Goal: Task Accomplishment & Management: Complete application form

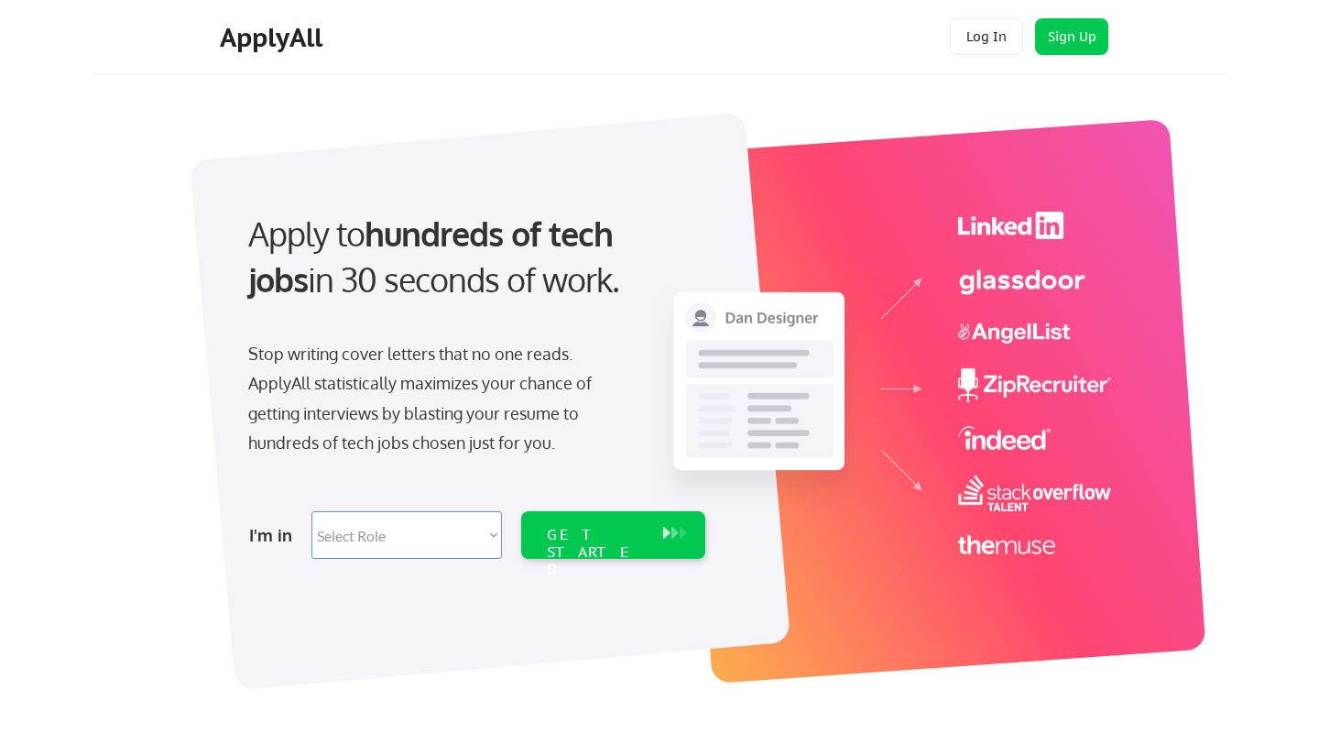
click at [457, 537] on select "Select Role Software Engineering Product Management Customer Success Sales UI/U…" at bounding box center [406, 535] width 191 height 48
select select ""sales""
click at [609, 530] on div "GET STARTED" at bounding box center [596, 552] width 98 height 53
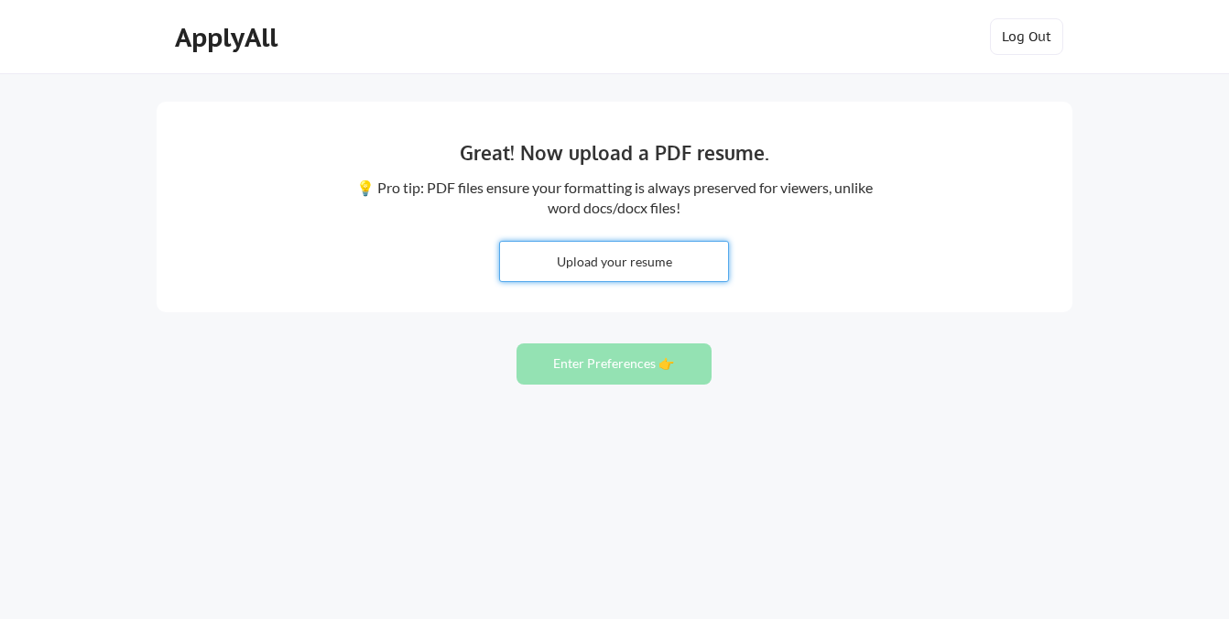
click at [604, 259] on input "file" at bounding box center [614, 261] width 228 height 39
click at [599, 261] on input "file" at bounding box center [614, 261] width 228 height 39
type input "C:\fakepath\Resume - Ruth Lerdahl (2).pdf"
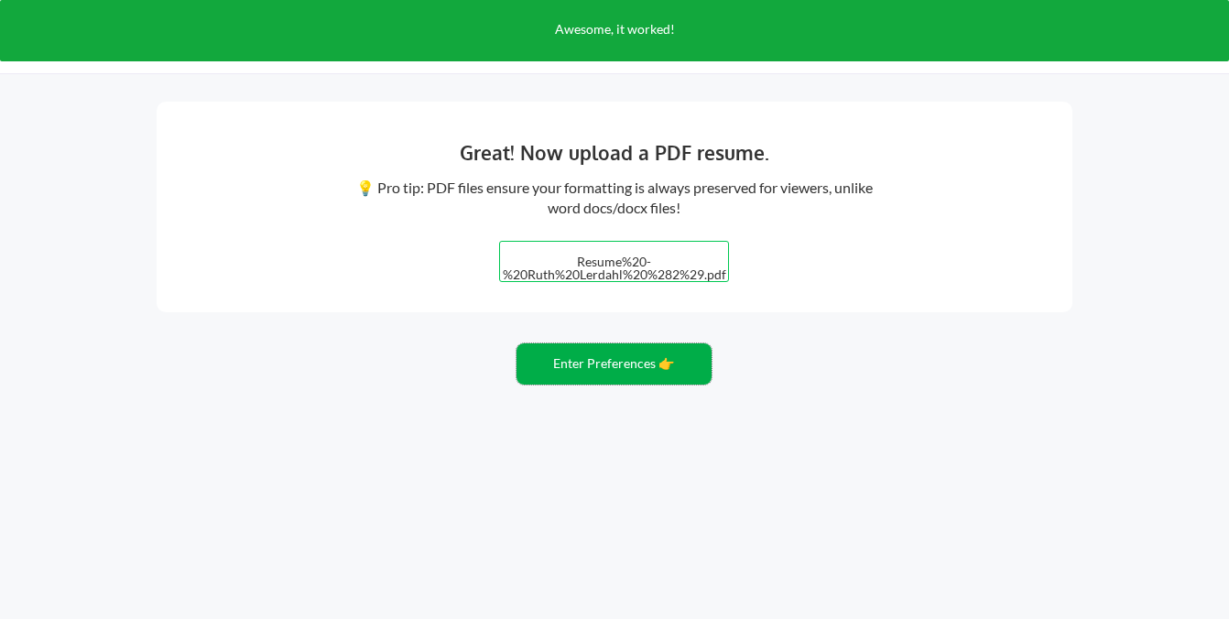
click at [627, 362] on button "Enter Preferences 👉" at bounding box center [614, 364] width 195 height 41
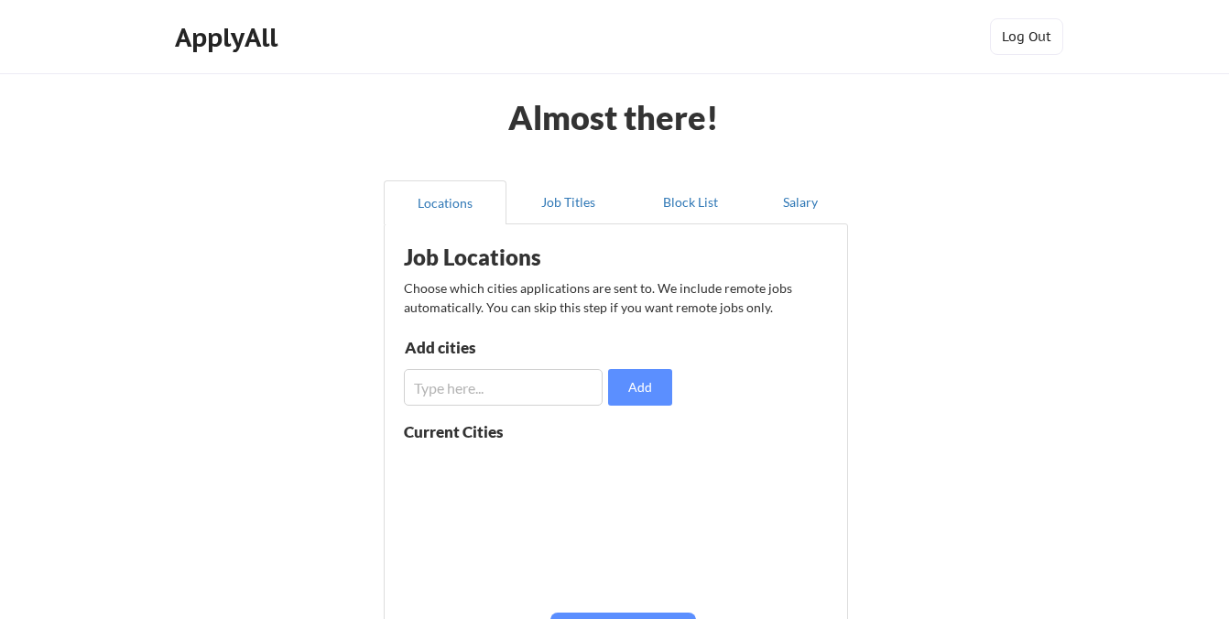
click at [573, 392] on input "input" at bounding box center [503, 387] width 199 height 37
type input "l"
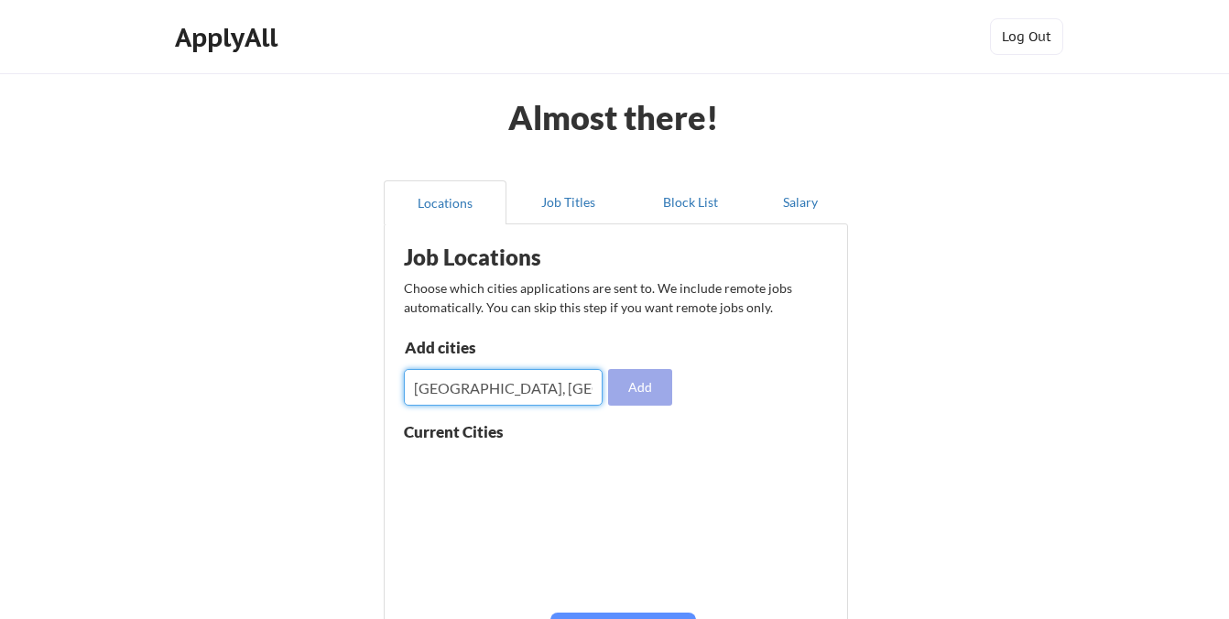
type input "[GEOGRAPHIC_DATA], [GEOGRAPHIC_DATA]"
click at [646, 388] on button "Add" at bounding box center [640, 387] width 64 height 37
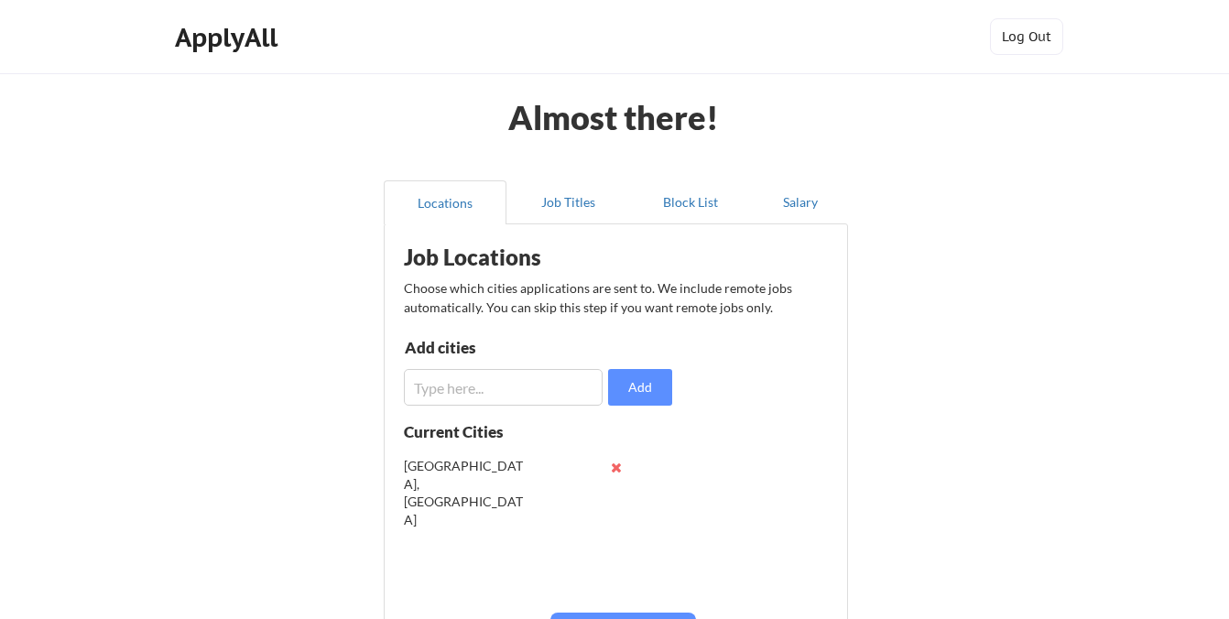
click at [498, 382] on input "input" at bounding box center [503, 387] width 199 height 37
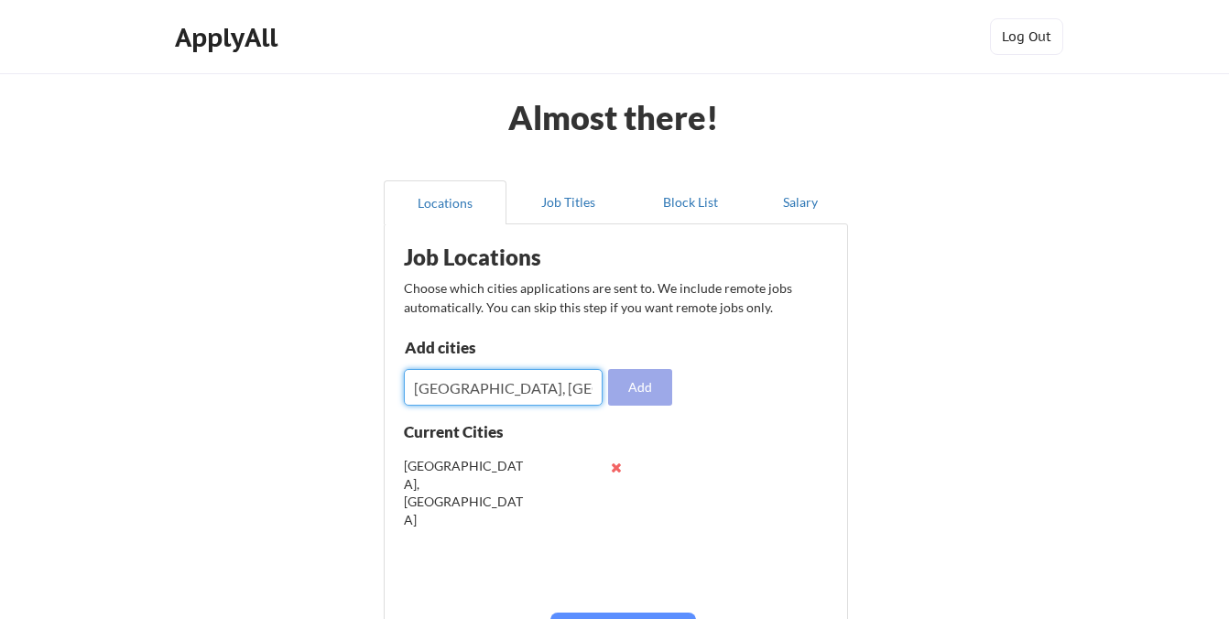
type input "[GEOGRAPHIC_DATA], [GEOGRAPHIC_DATA]"
click at [633, 387] on button "Add" at bounding box center [640, 387] width 64 height 37
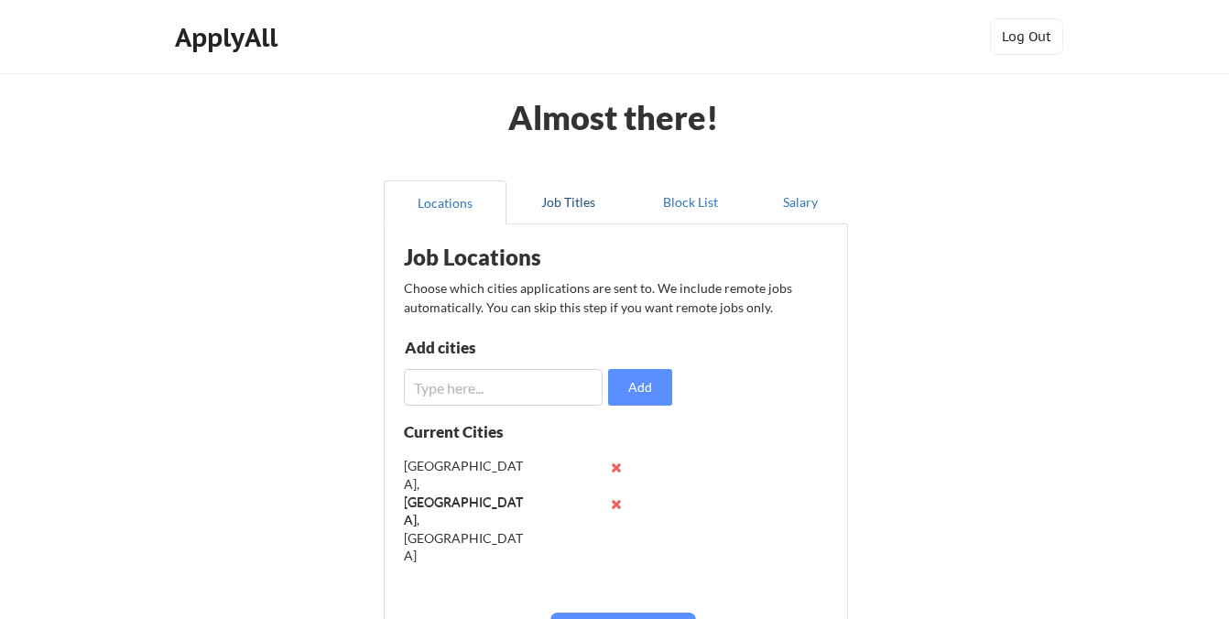
click at [564, 202] on button "Job Titles" at bounding box center [568, 202] width 123 height 44
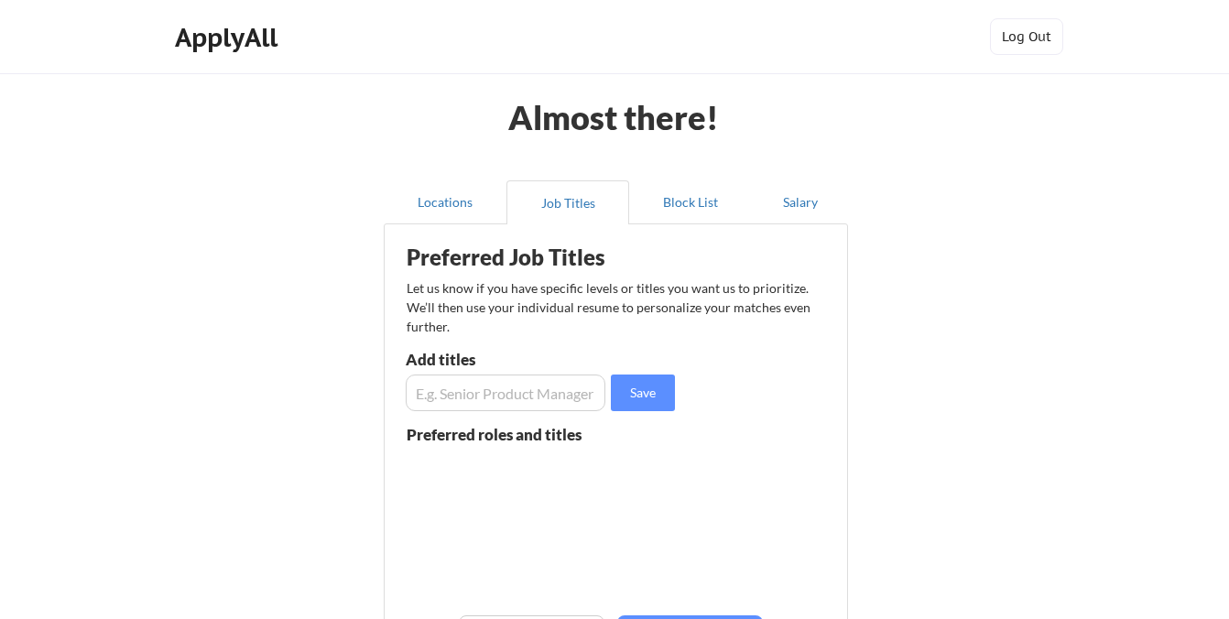
click at [479, 398] on input "input" at bounding box center [506, 393] width 200 height 37
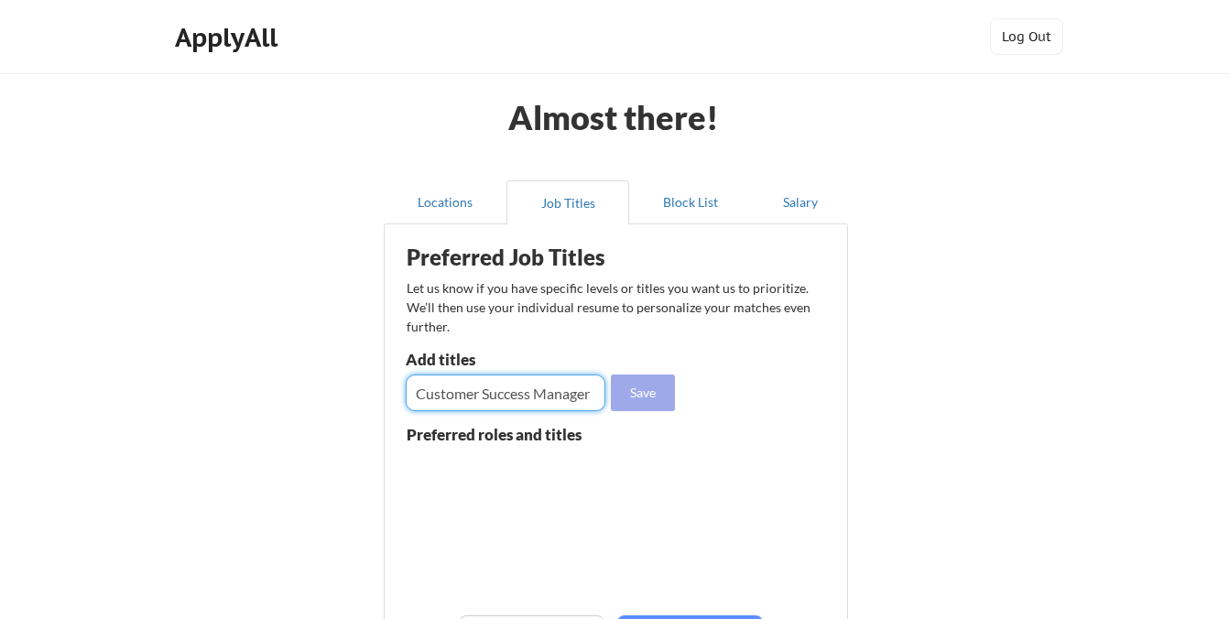
type input "Customer Success Manager"
click at [653, 390] on button "Save" at bounding box center [643, 393] width 64 height 37
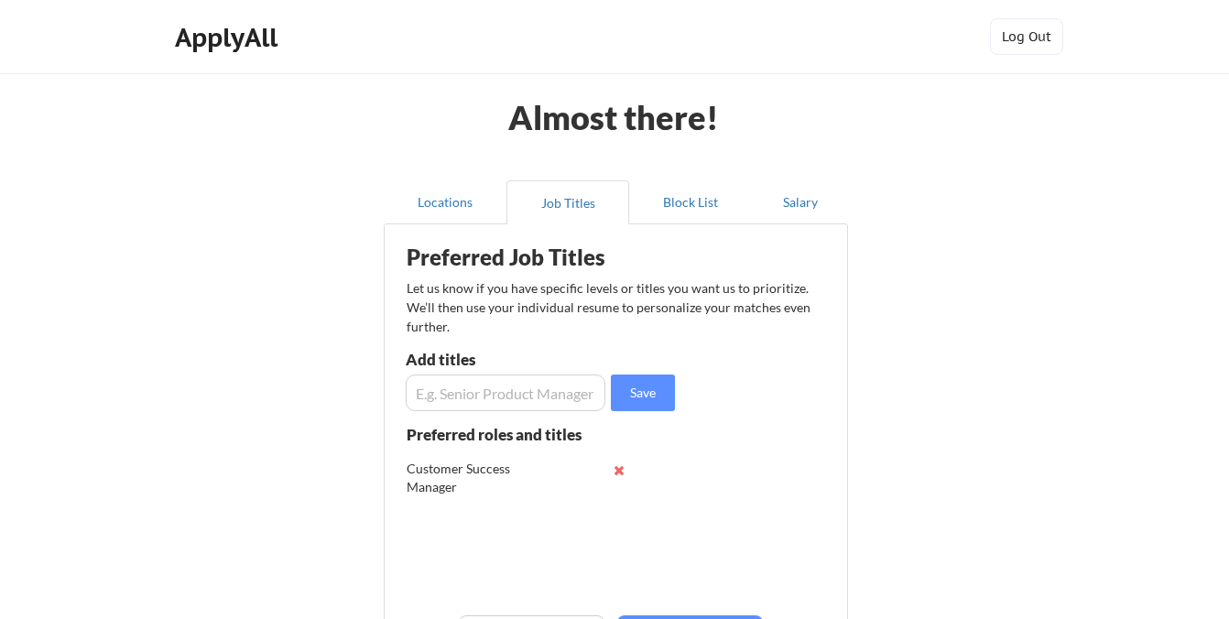
click at [457, 387] on input "input" at bounding box center [506, 393] width 200 height 37
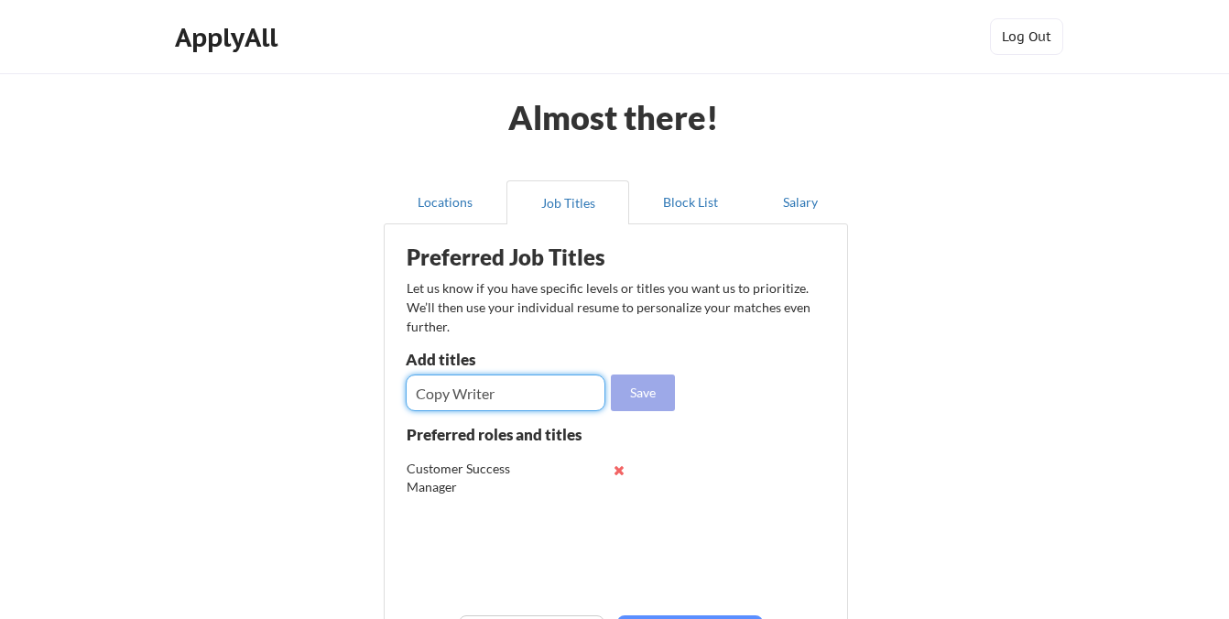
type input "Copy Writer"
click at [635, 384] on button "Save" at bounding box center [643, 393] width 64 height 37
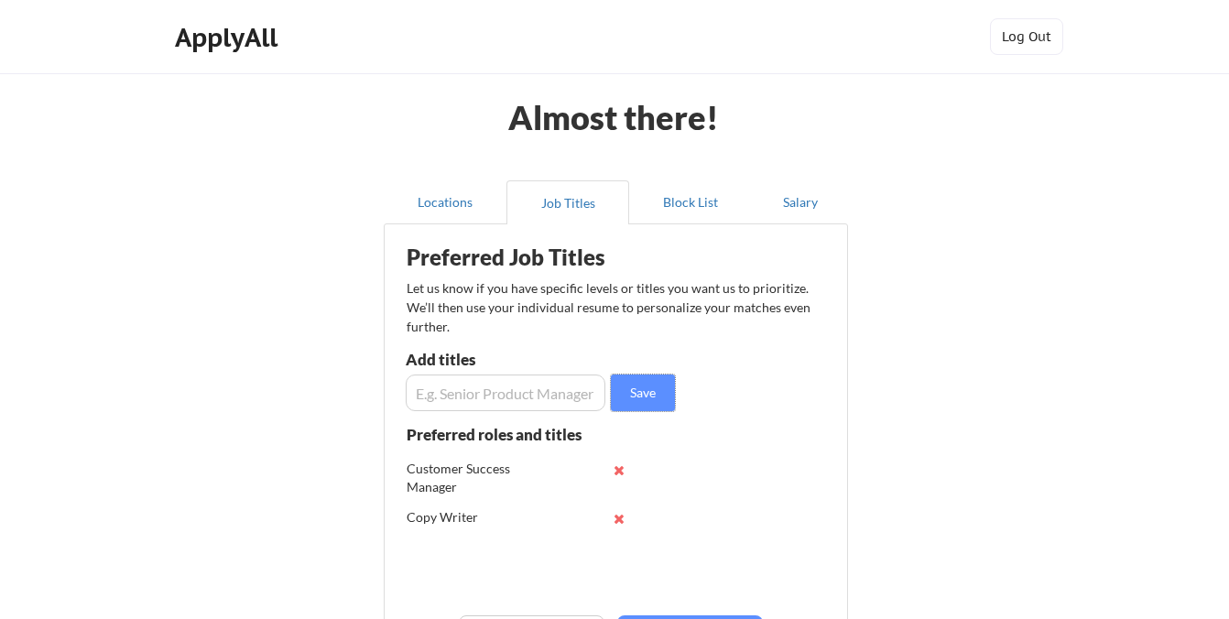
click at [490, 394] on input "input" at bounding box center [506, 393] width 200 height 37
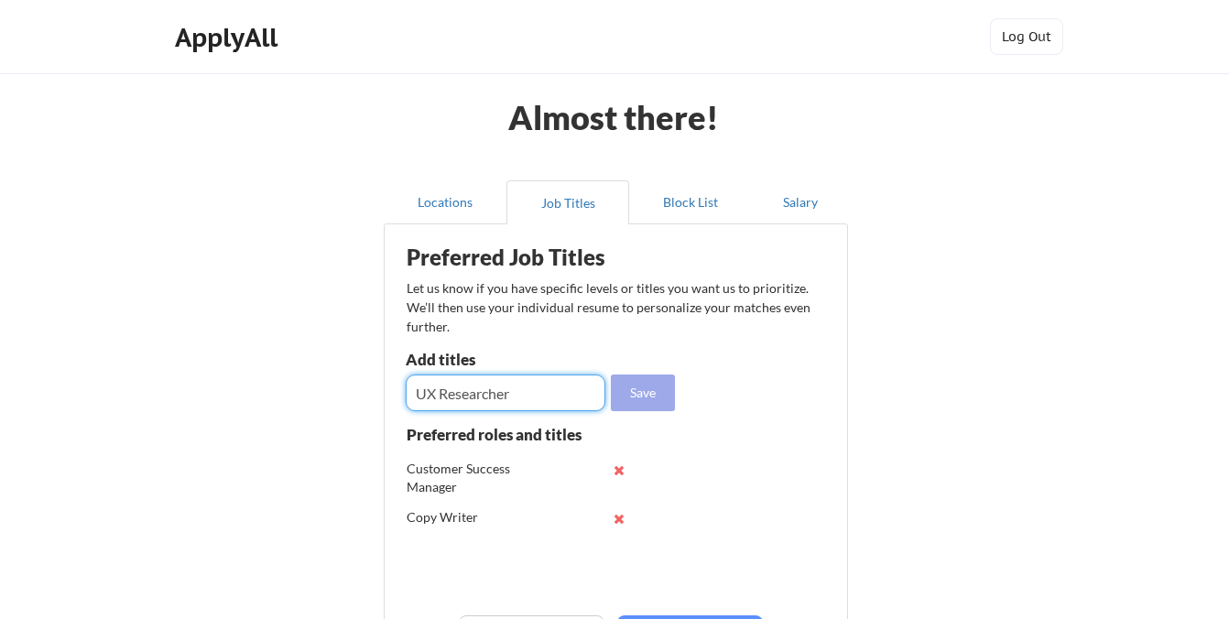
type input "UX Researcher"
click at [647, 393] on button "Save" at bounding box center [643, 393] width 64 height 37
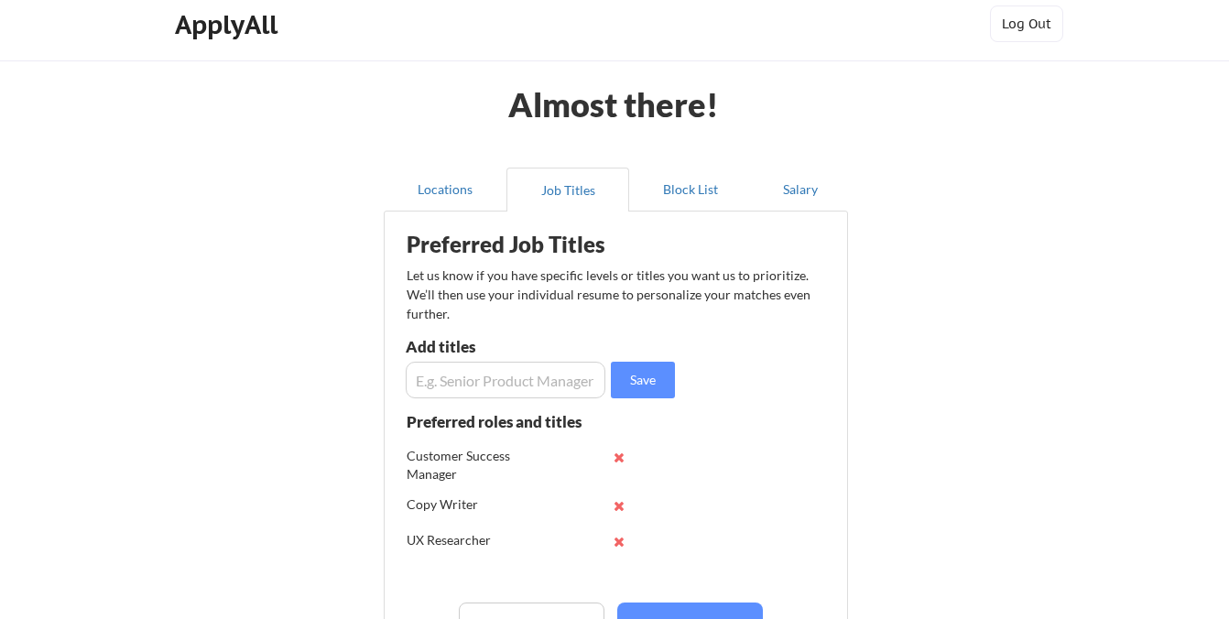
scroll to position [67, 0]
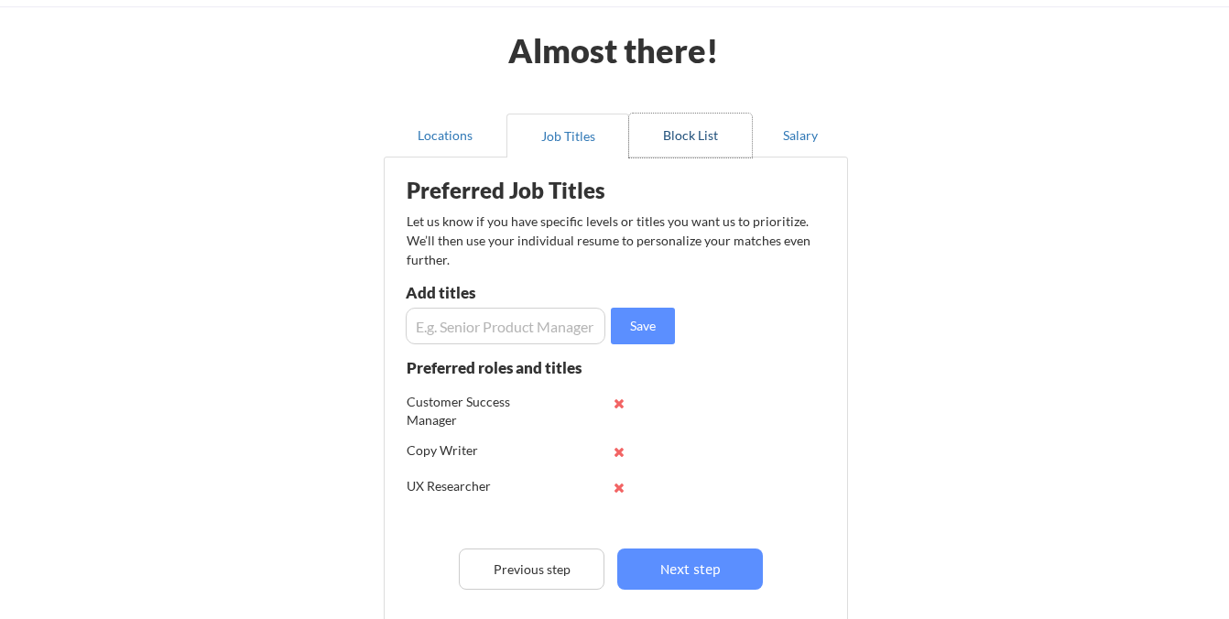
click at [692, 147] on button "Block List" at bounding box center [690, 136] width 123 height 44
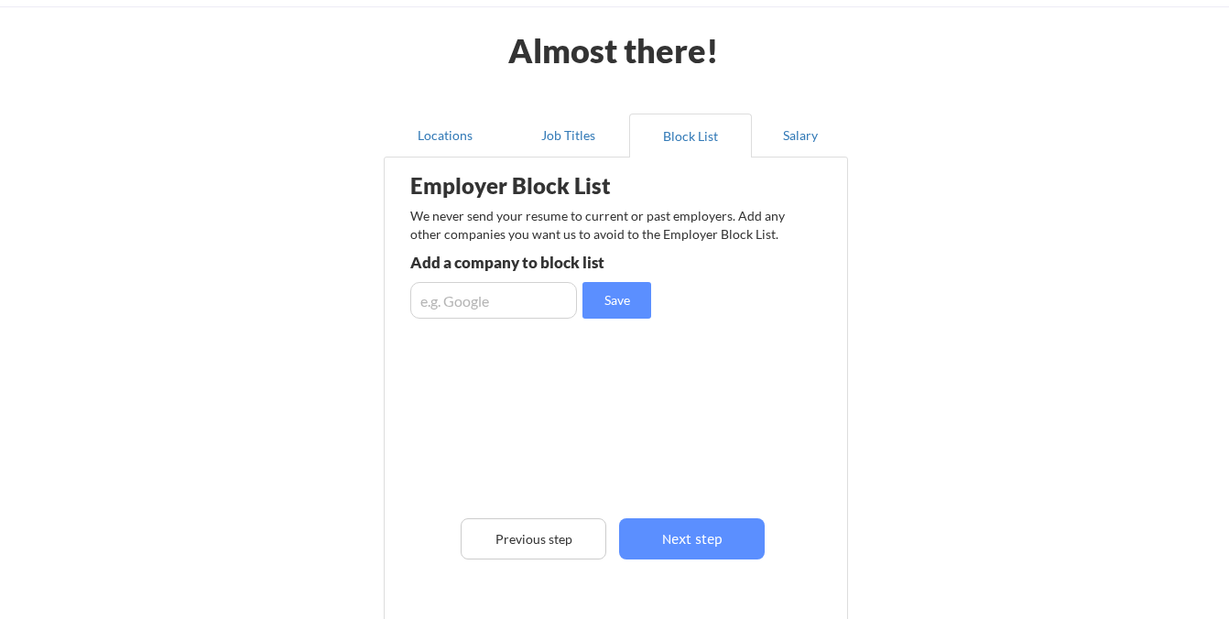
click at [468, 311] on input "input" at bounding box center [493, 300] width 167 height 37
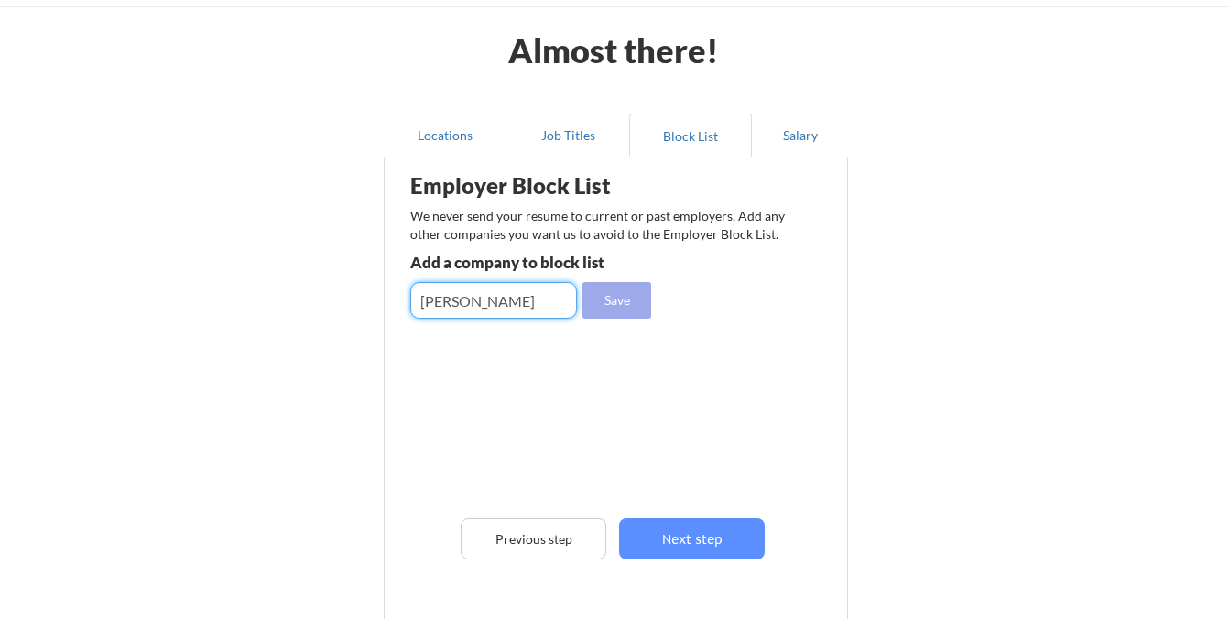
type input "[PERSON_NAME]"
click at [622, 301] on button "Save" at bounding box center [617, 300] width 69 height 37
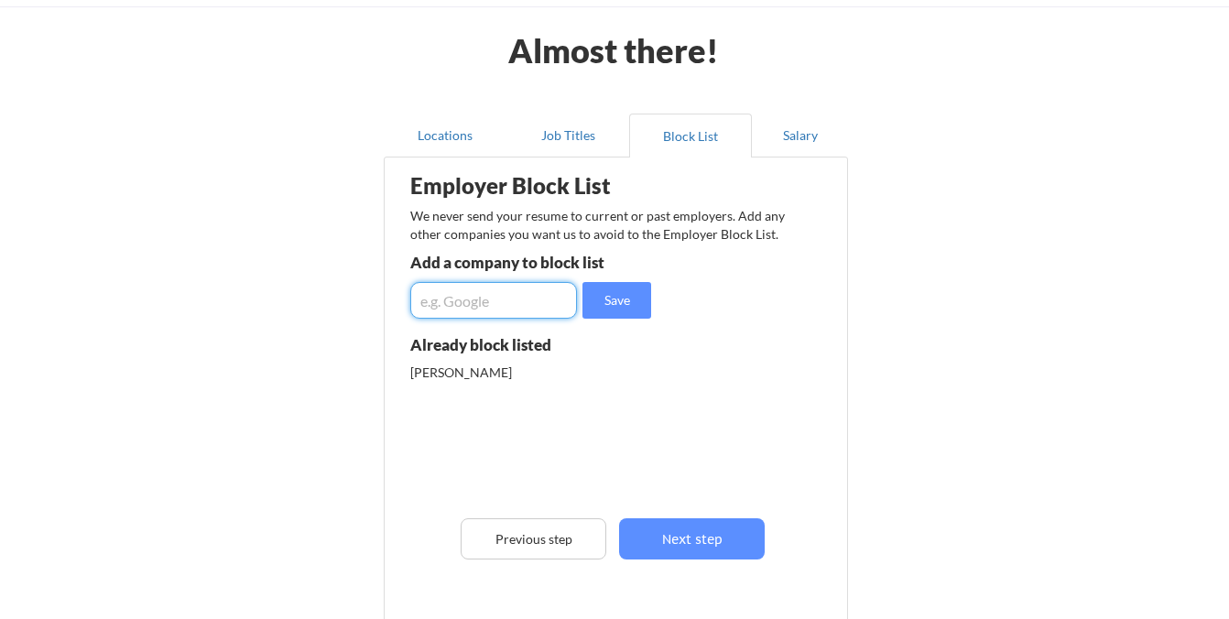
click at [529, 299] on input "input" at bounding box center [493, 300] width 167 height 37
type input "Citizens of the World Charter Schools"
click at [630, 302] on button "Save" at bounding box center [617, 300] width 69 height 37
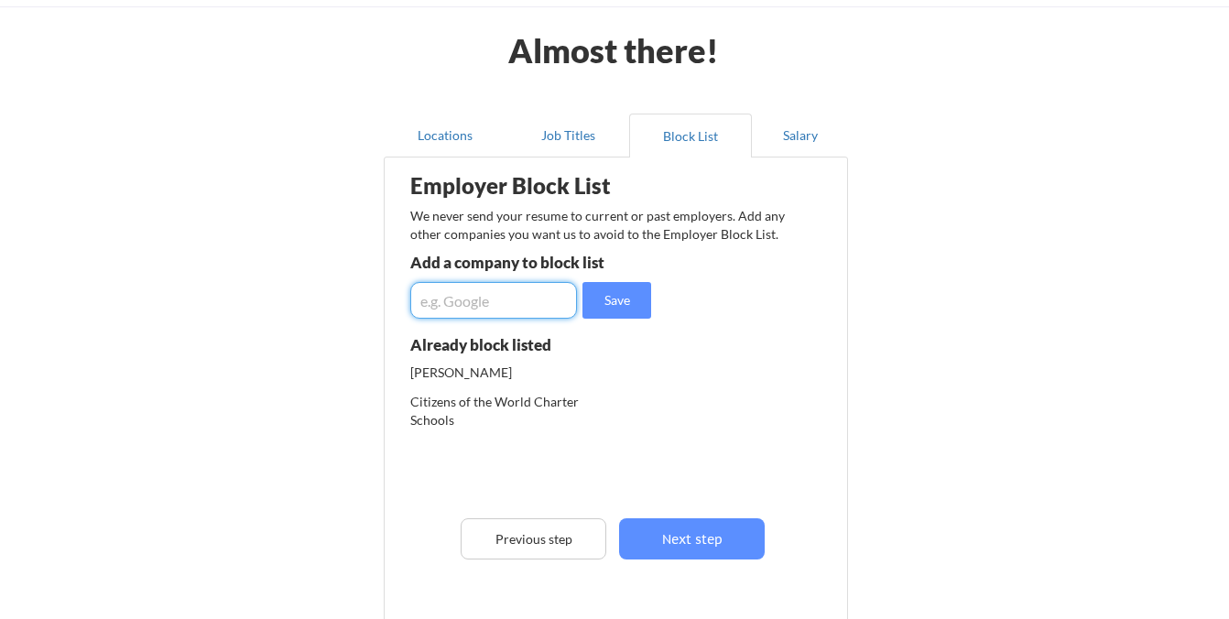
click at [557, 299] on input "input" at bounding box center [493, 300] width 167 height 37
type input "Handstand Kitchen"
click at [598, 300] on button "Save" at bounding box center [617, 300] width 69 height 37
click at [479, 289] on input "input" at bounding box center [493, 300] width 167 height 37
click at [798, 130] on button "Salary" at bounding box center [800, 136] width 96 height 44
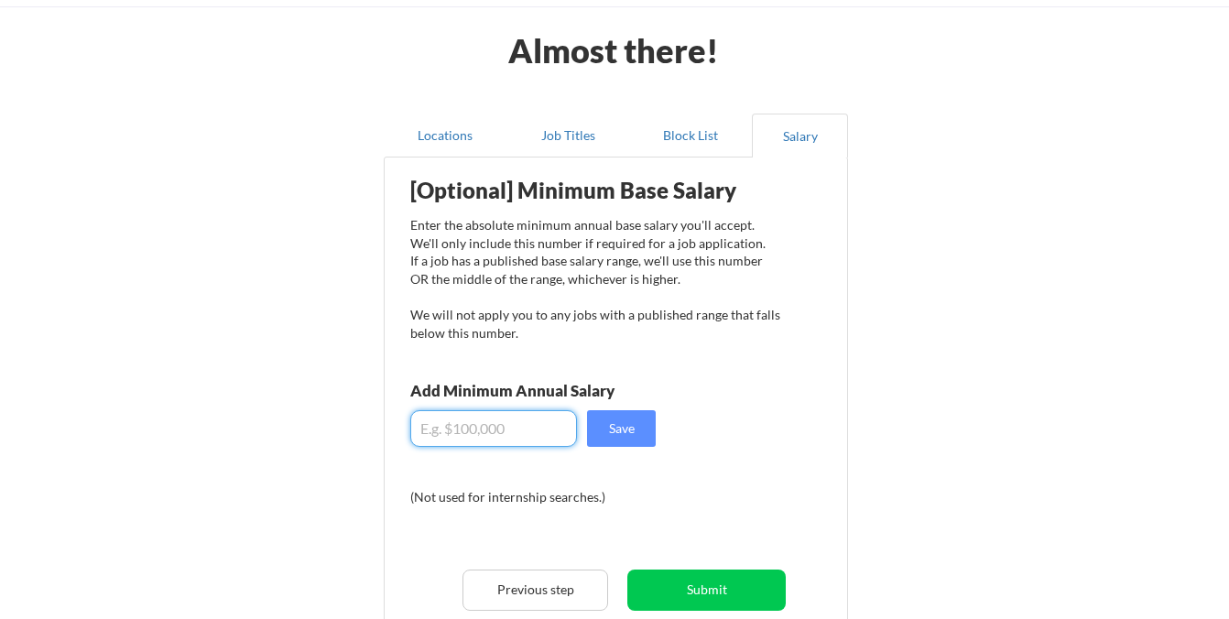
click at [526, 429] on input "input" at bounding box center [493, 428] width 167 height 37
type input "$7"
type input "$75,000"
click at [642, 423] on button "Save" at bounding box center [621, 428] width 69 height 37
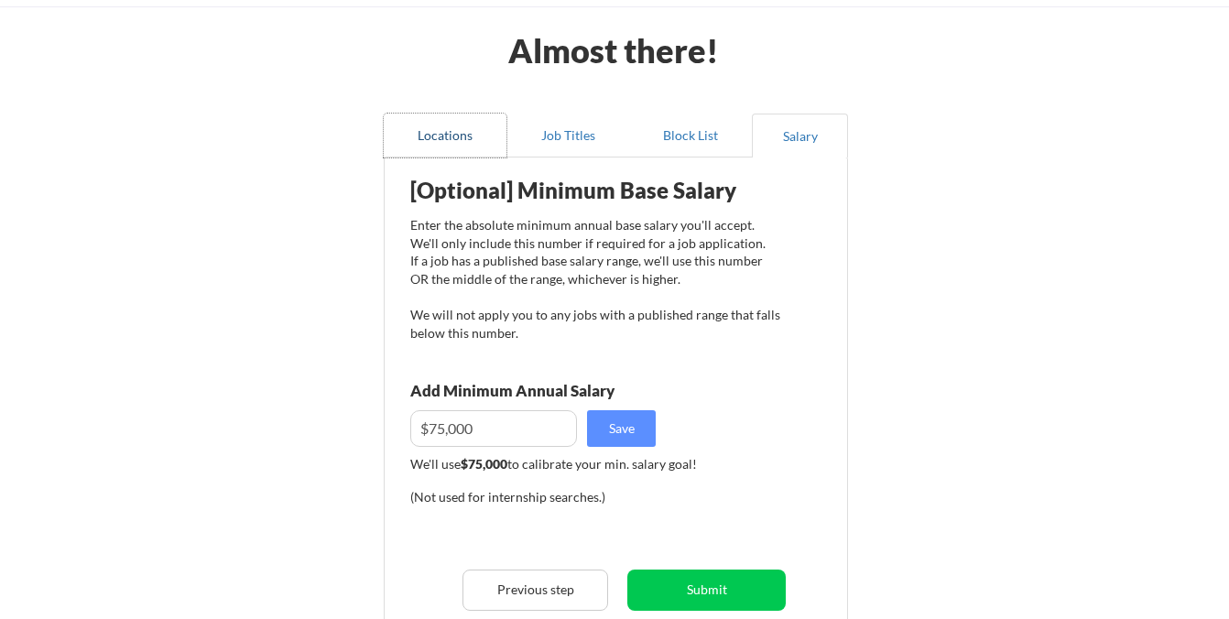
click at [424, 142] on button "Locations" at bounding box center [445, 136] width 123 height 44
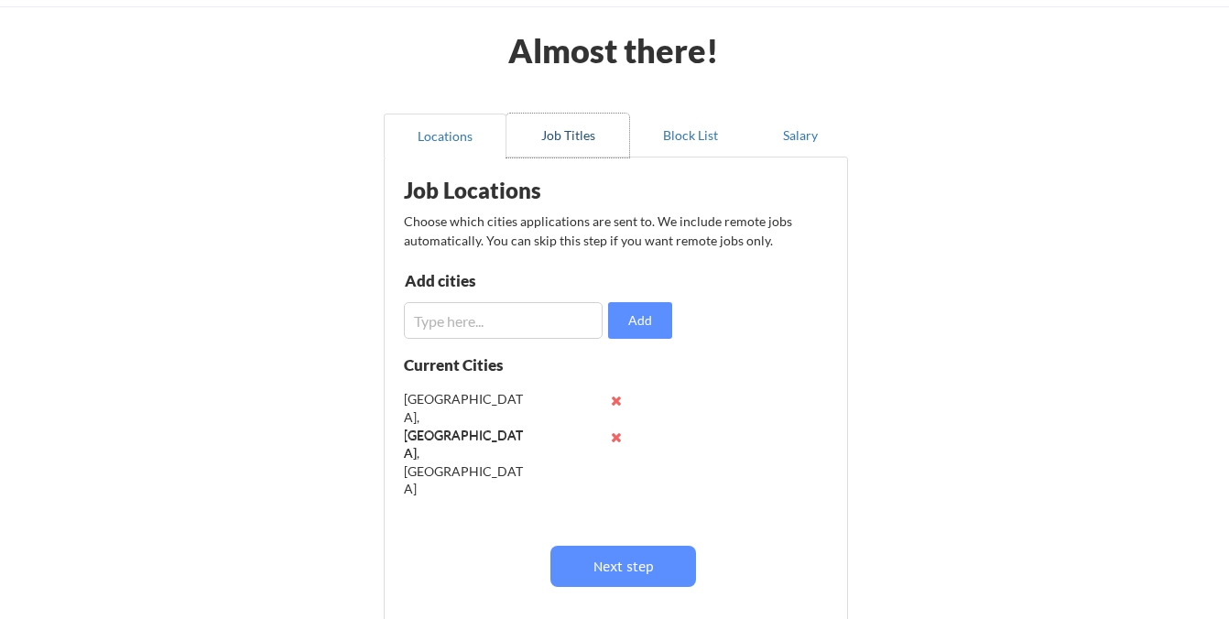
click at [558, 137] on button "Job Titles" at bounding box center [568, 136] width 123 height 44
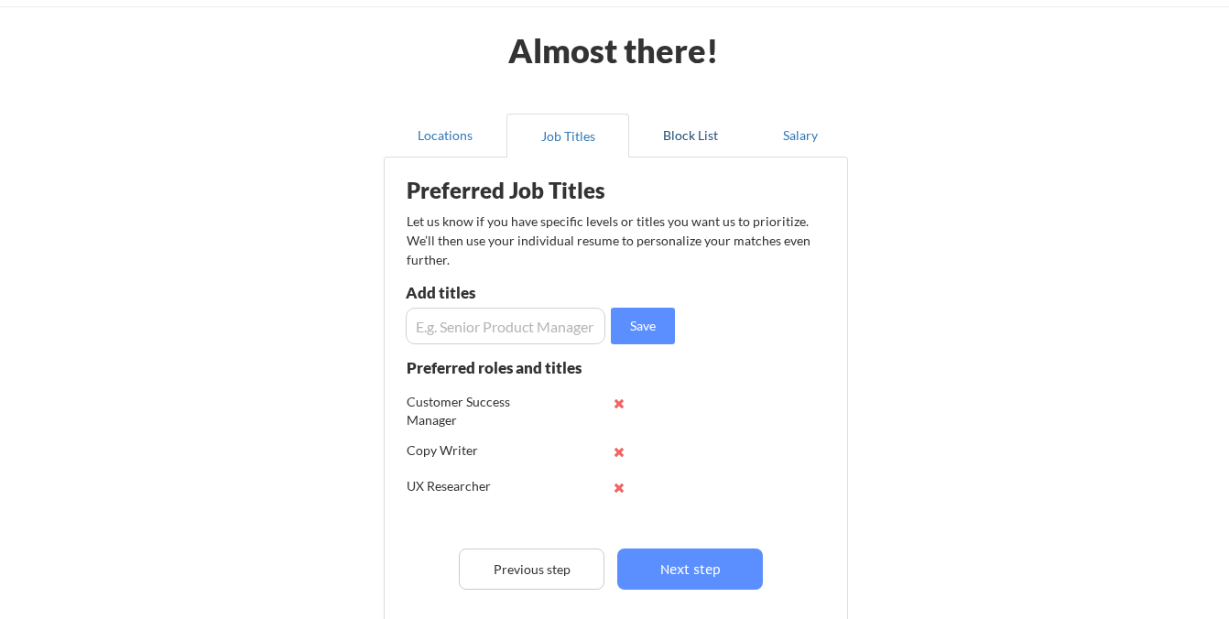
click at [671, 136] on button "Block List" at bounding box center [690, 136] width 123 height 44
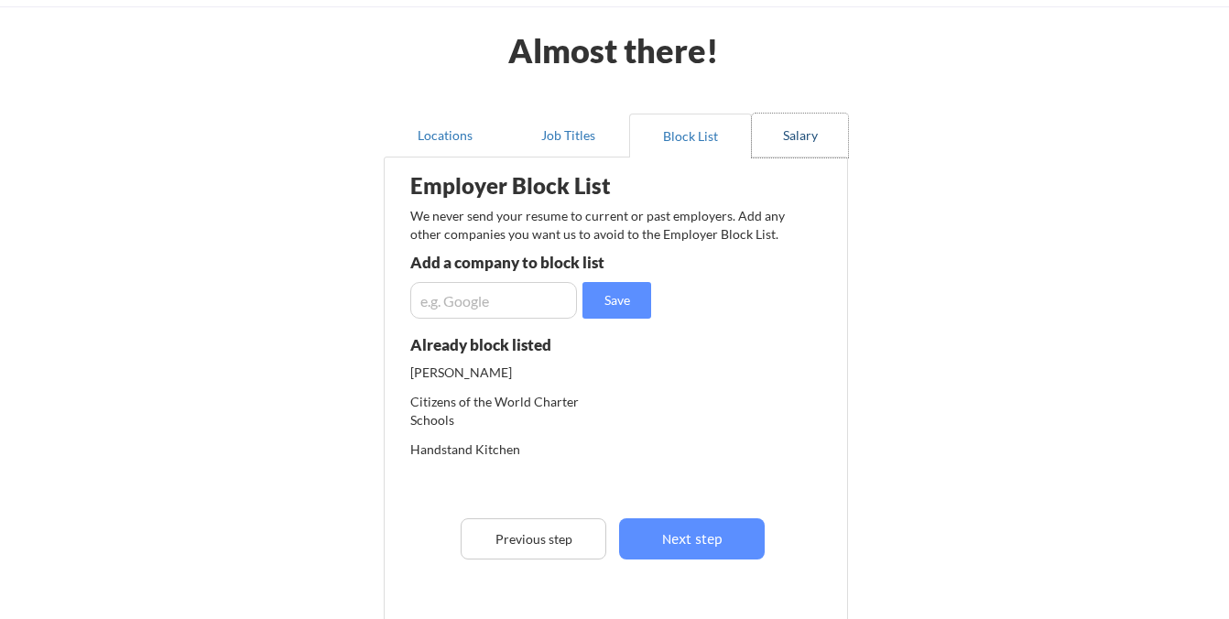
click at [791, 132] on button "Salary" at bounding box center [800, 136] width 96 height 44
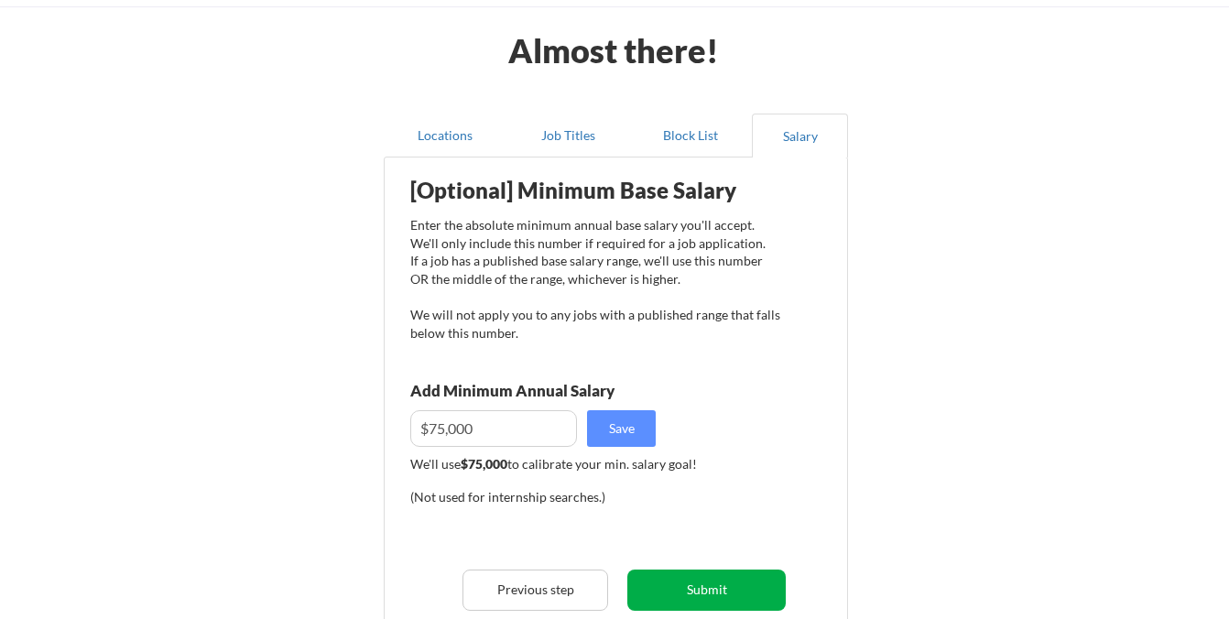
click at [678, 598] on button "Submit" at bounding box center [706, 590] width 158 height 41
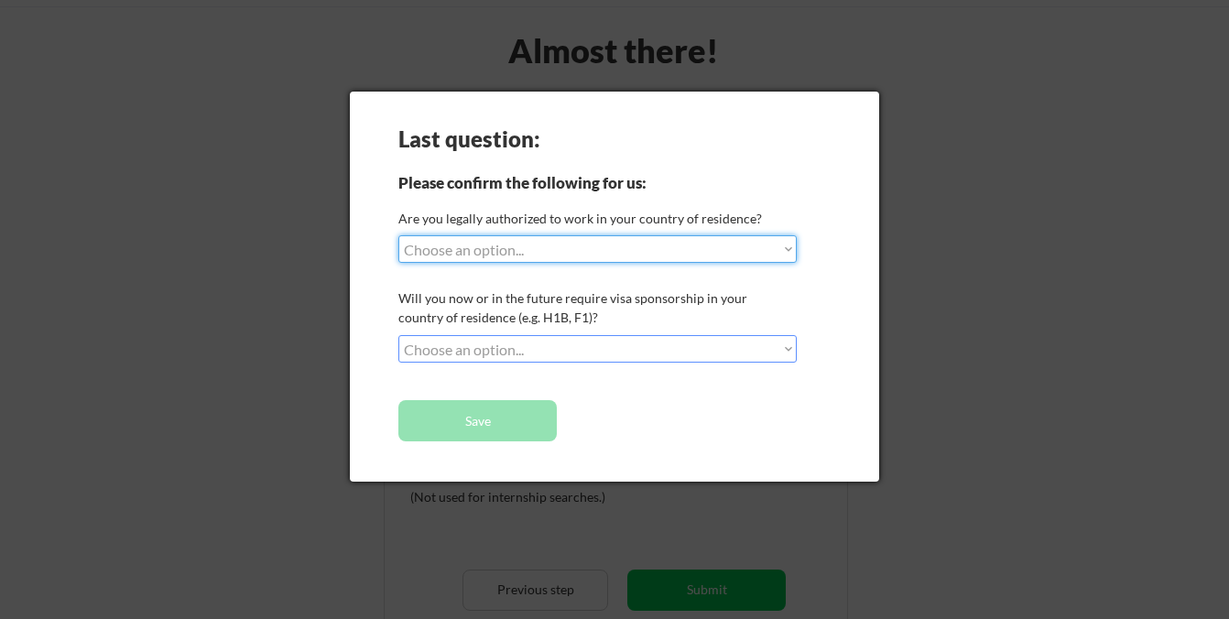
click at [613, 245] on select "Choose an option... Yes, I am a US Citizen Yes, I am a Canadian Citizen Yes, I …" at bounding box center [597, 248] width 398 height 27
select select ""yes__i_am_a_us_citizen""
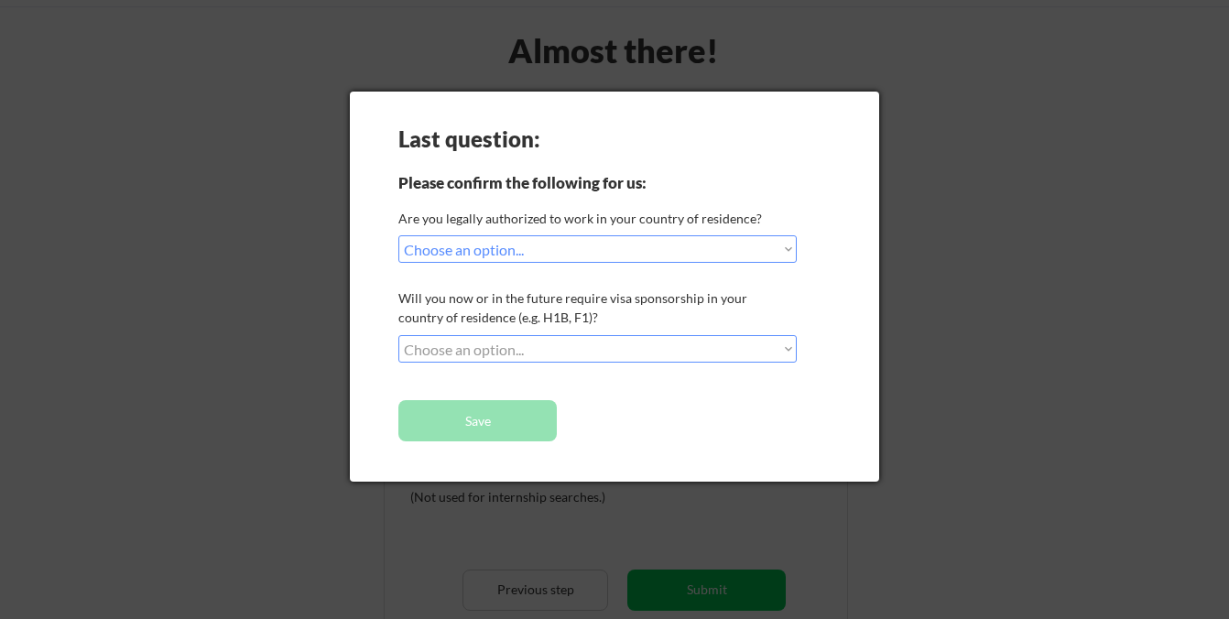
click at [549, 346] on select "Choose an option... No, I will not need sponsorship Yes, I will need sponsorship" at bounding box center [597, 348] width 398 height 27
select select ""no__i_will_not_need_sponsorship""
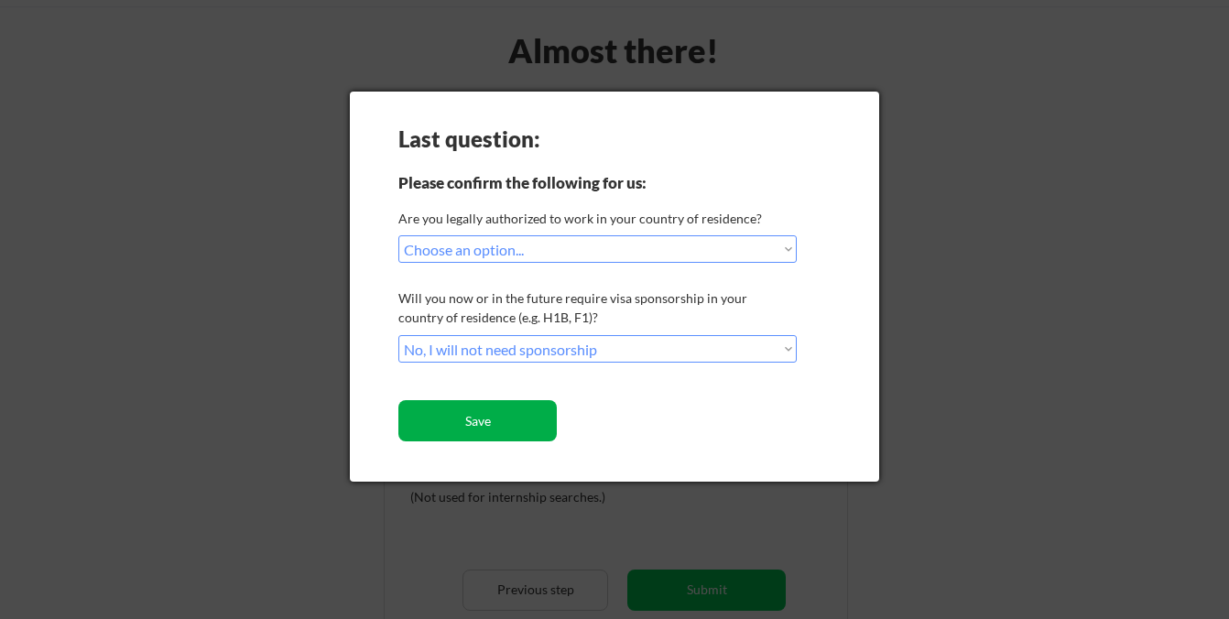
click at [501, 425] on button "Save" at bounding box center [477, 420] width 158 height 41
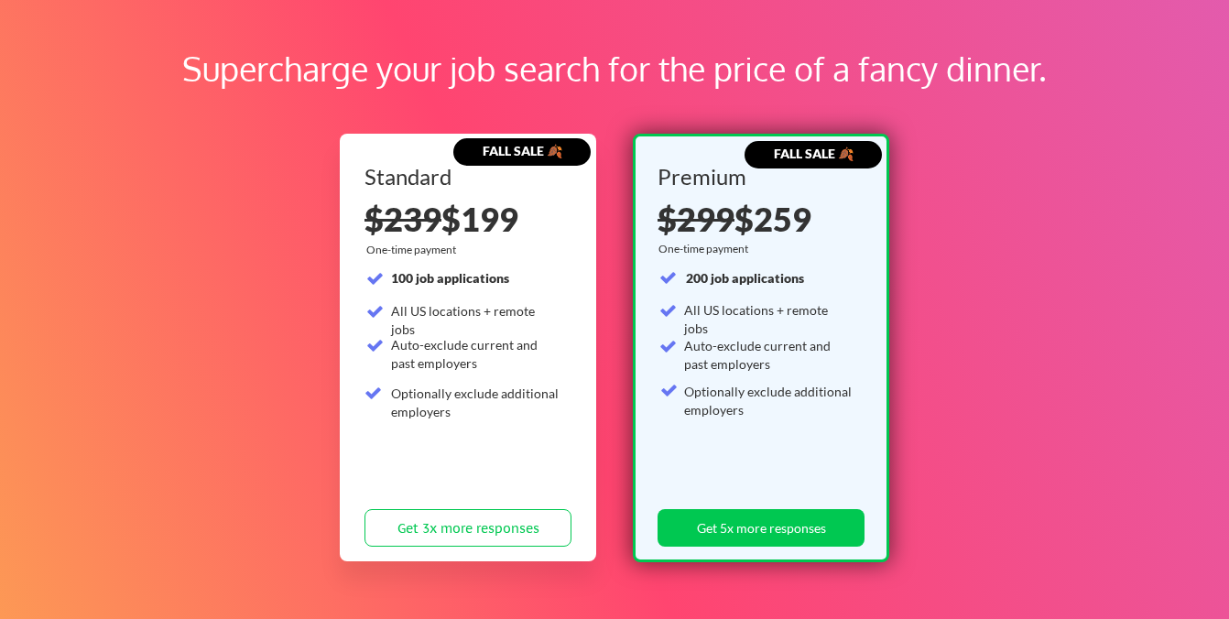
scroll to position [86, 0]
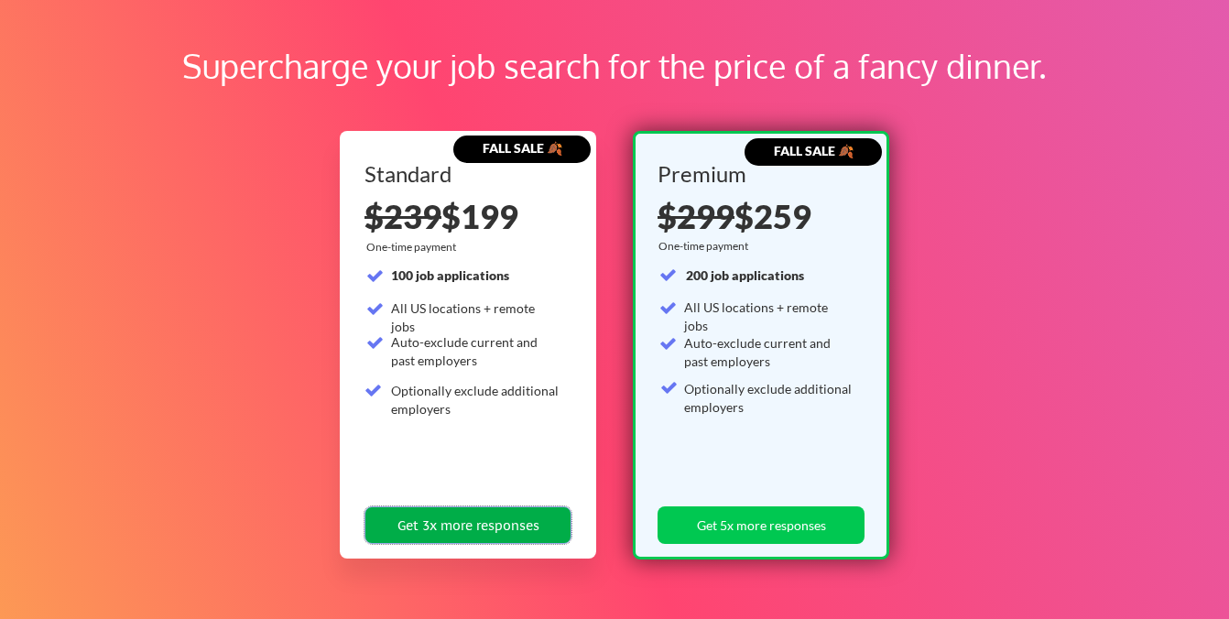
click at [490, 518] on button "Get 3x more responses" at bounding box center [468, 526] width 207 height 38
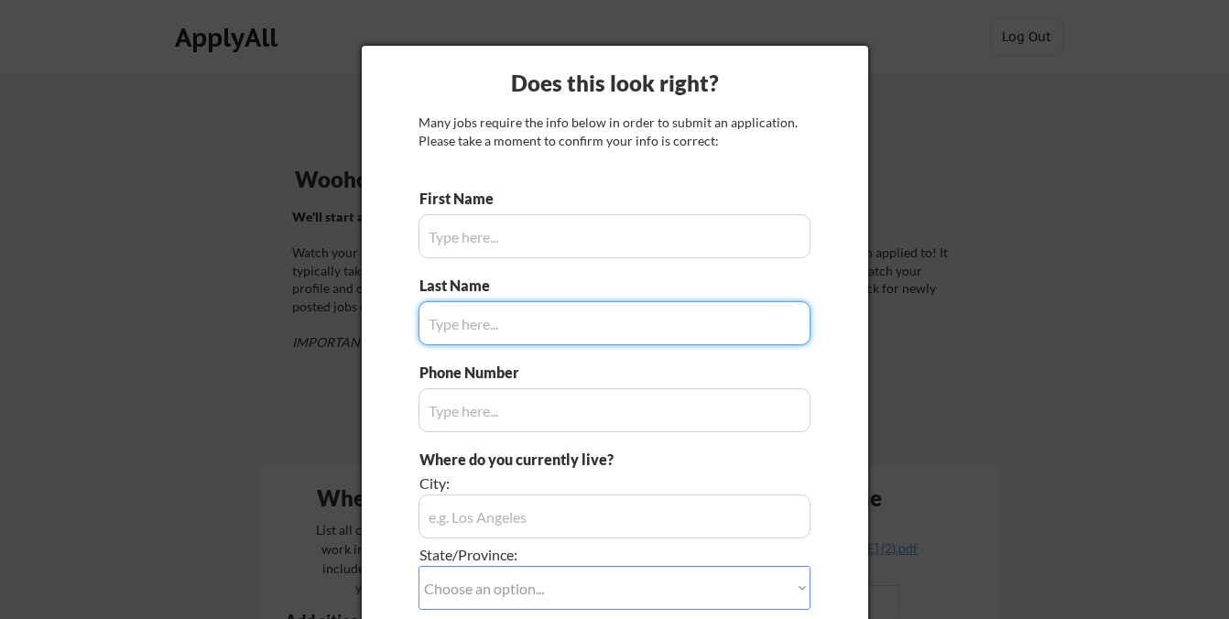
type input "[PERSON_NAME]"
type input "646.539.9859"
type input "[GEOGRAPHIC_DATA], [GEOGRAPHIC_DATA]"
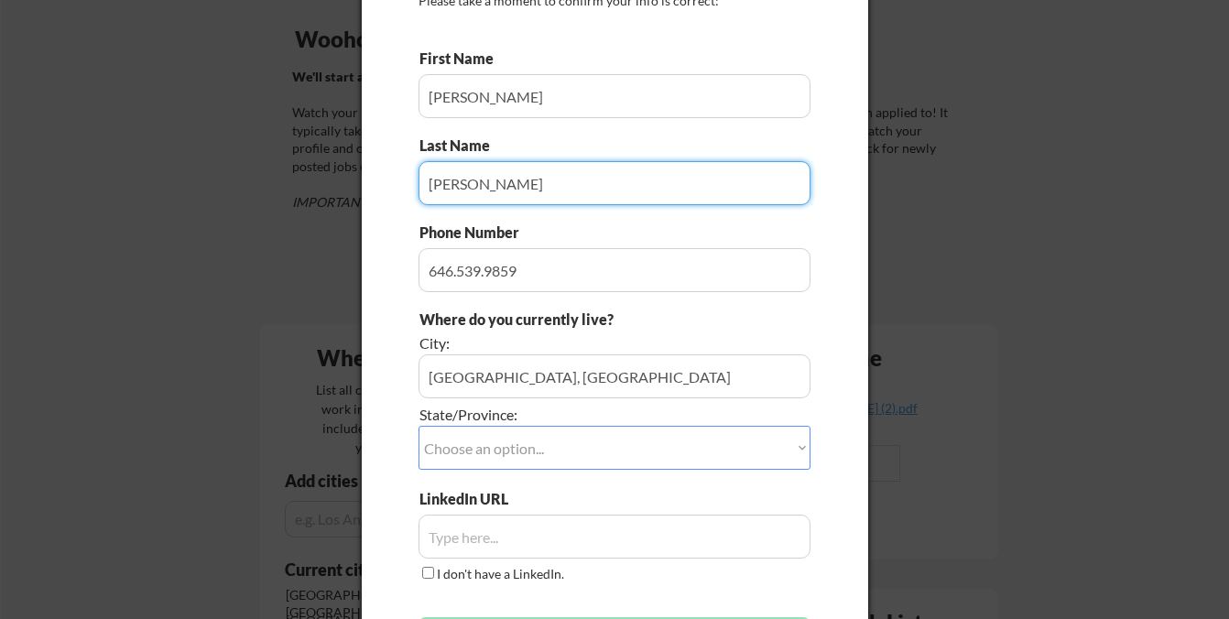
scroll to position [160, 0]
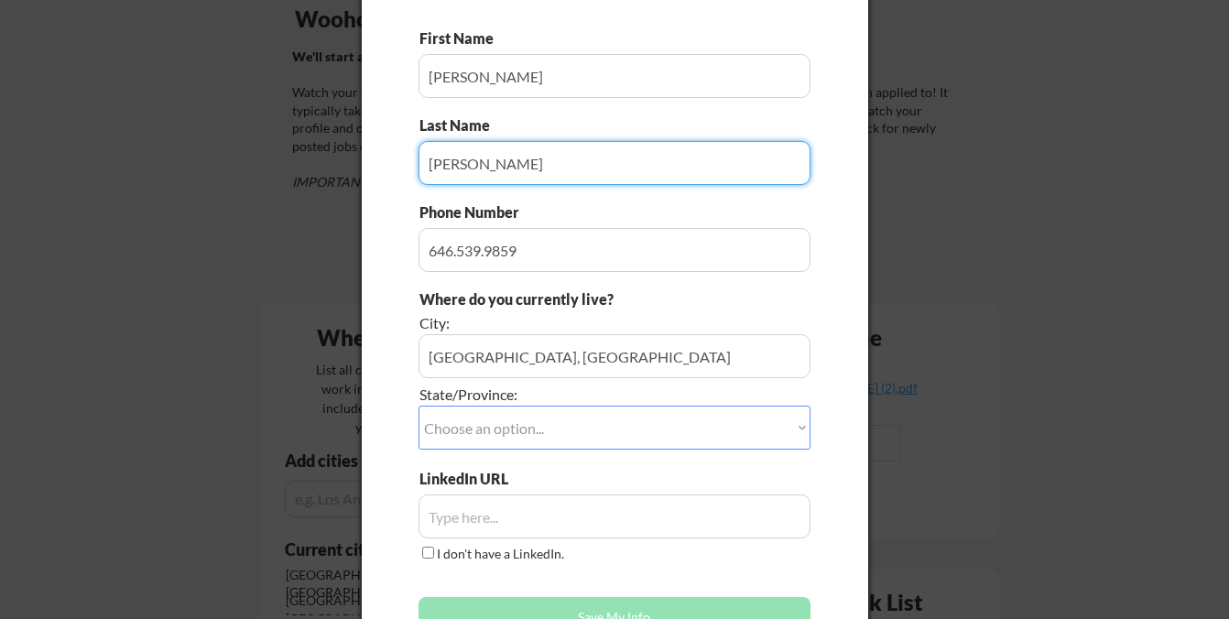
type input "[PERSON_NAME]"
click at [464, 432] on select "Choose an option... Other/Not Applicable [US_STATE] [US_STATE] [GEOGRAPHIC_DATA…" at bounding box center [615, 428] width 392 height 44
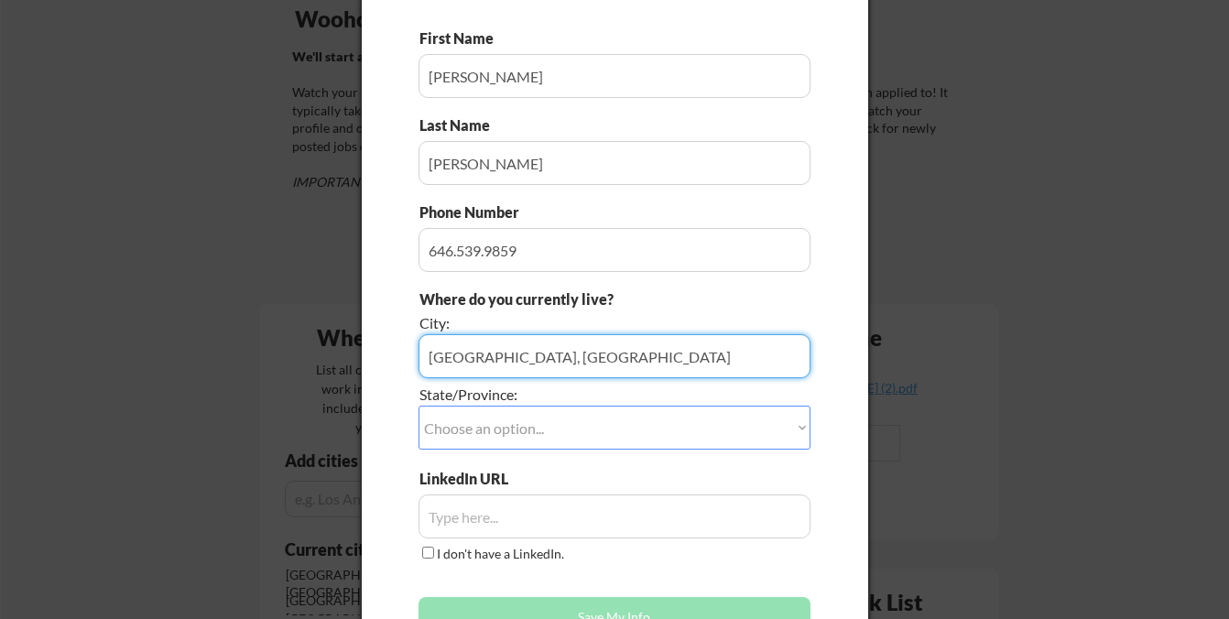
drag, startPoint x: 529, startPoint y: 358, endPoint x: 484, endPoint y: 360, distance: 44.9
click at [484, 360] on input "input" at bounding box center [615, 356] width 392 height 44
type input "Burbank"
click at [465, 431] on select "Choose an option... Other/Not Applicable [US_STATE] [US_STATE] [GEOGRAPHIC_DATA…" at bounding box center [615, 428] width 392 height 44
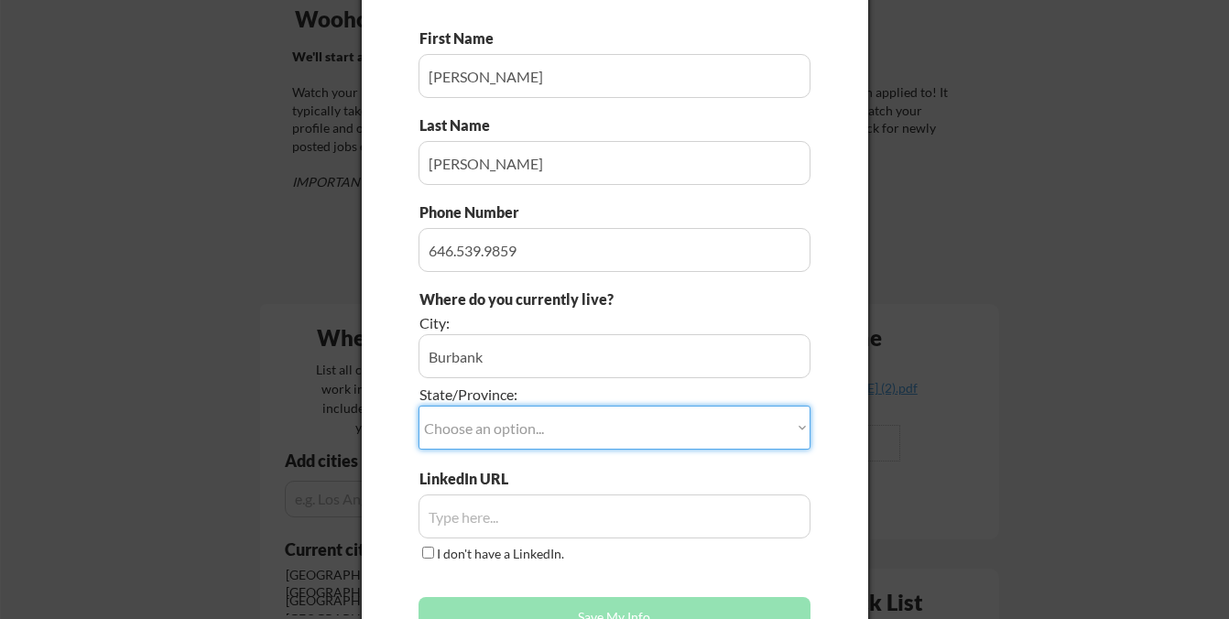
select select ""[US_STATE]""
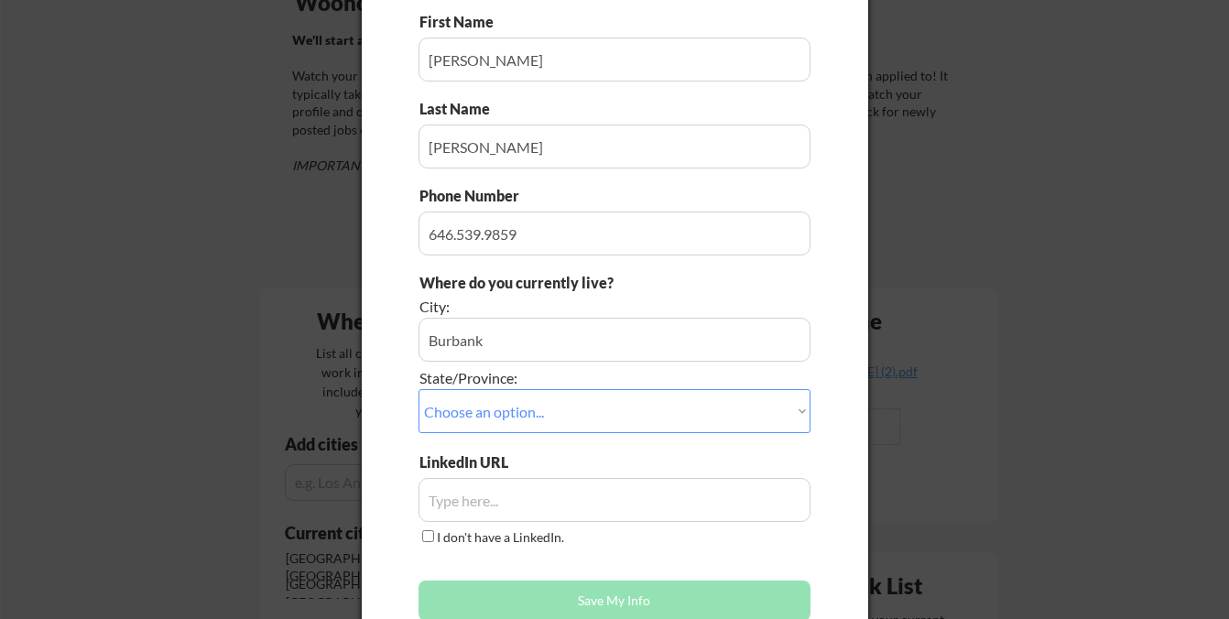
scroll to position [178, 0]
click at [230, 391] on div at bounding box center [614, 309] width 1229 height 619
click at [479, 506] on input "input" at bounding box center [615, 499] width 392 height 44
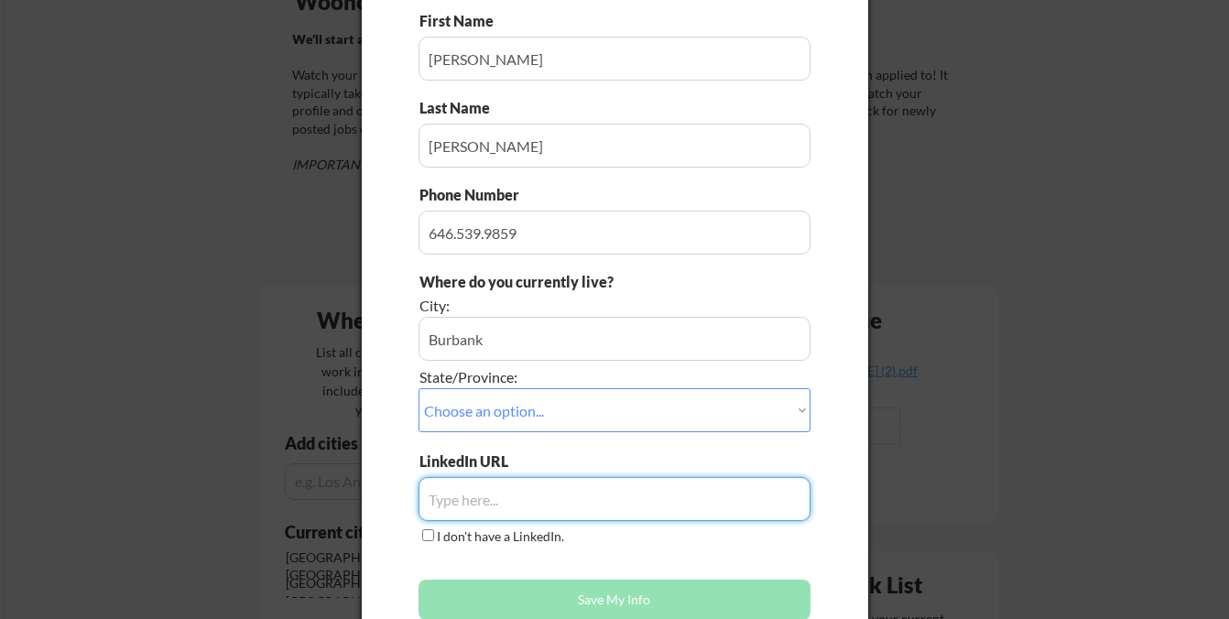
paste input "[DOMAIN_NAME][URL][PERSON_NAME]"
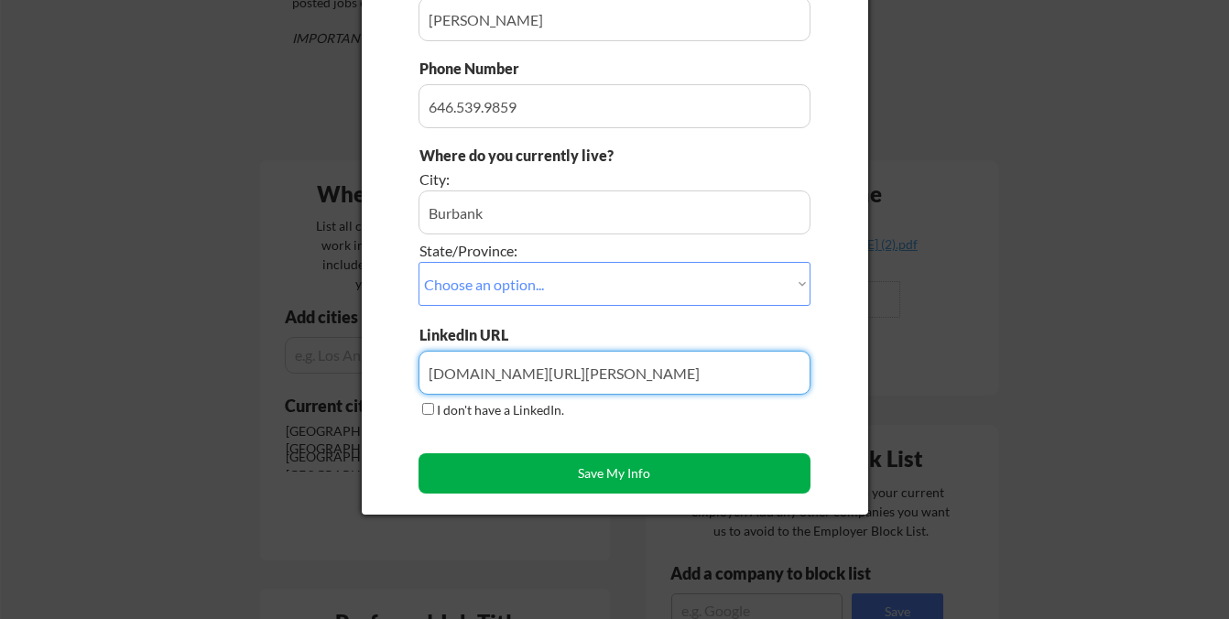
scroll to position [306, 0]
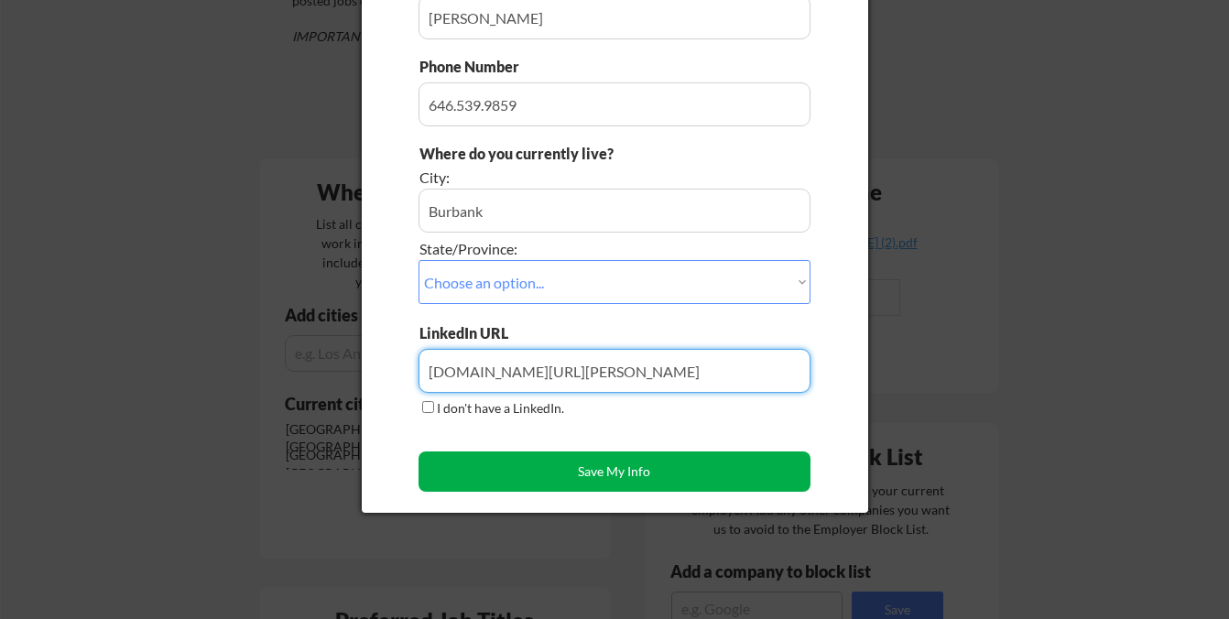
type input "[DOMAIN_NAME][URL][PERSON_NAME]"
click at [568, 473] on button "Save My Info" at bounding box center [615, 472] width 392 height 40
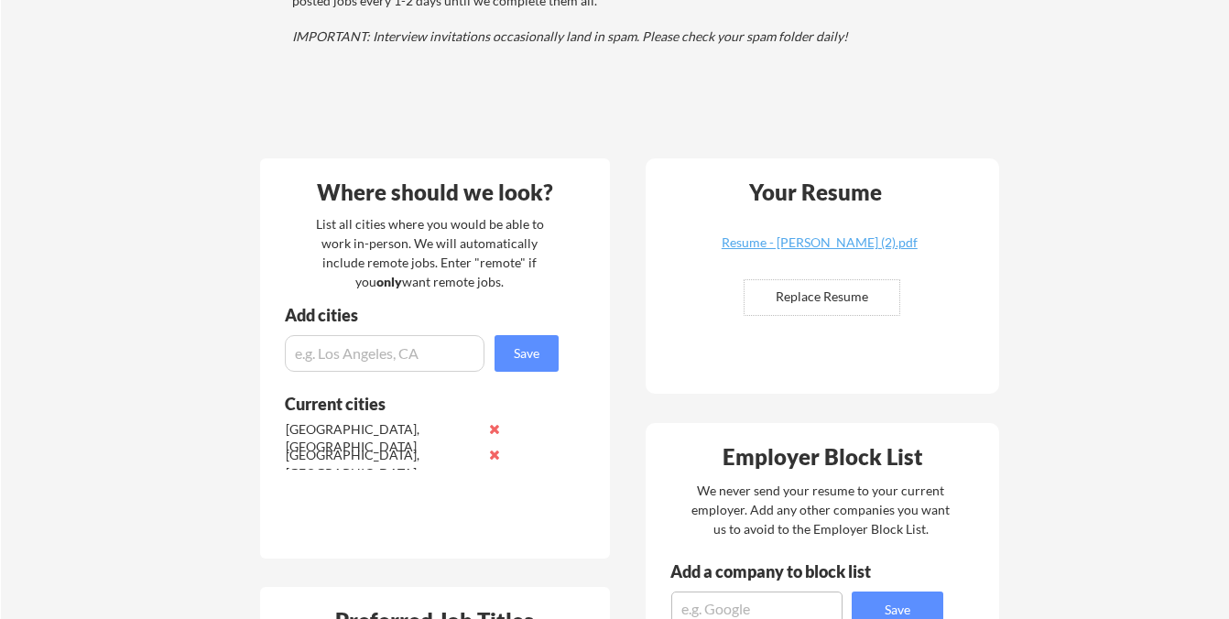
click at [538, 331] on div "Add cities" at bounding box center [424, 321] width 328 height 28
click at [529, 349] on button "Save" at bounding box center [527, 353] width 64 height 37
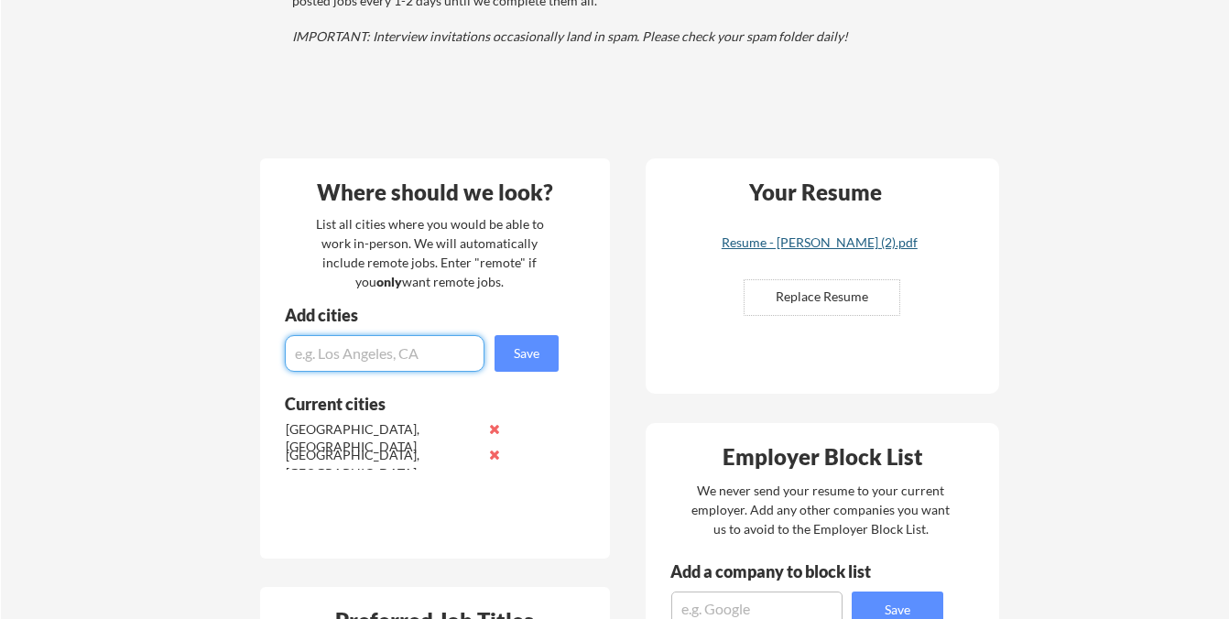
click at [775, 240] on div "Resume - [PERSON_NAME] (2).pdf" at bounding box center [820, 242] width 218 height 13
